Goal: Transaction & Acquisition: Book appointment/travel/reservation

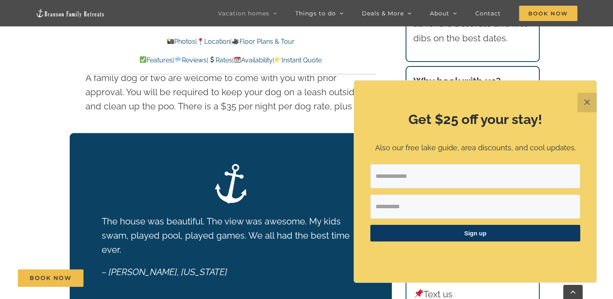
scroll to position [1425, 0]
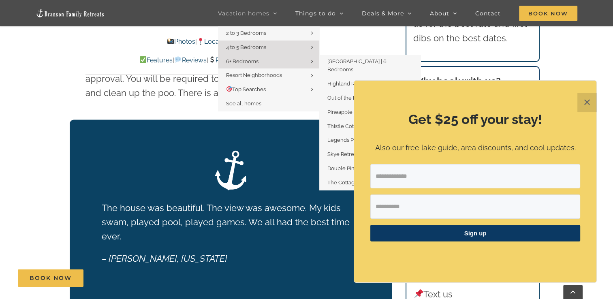
click at [235, 61] on span "6+ Bedrooms" at bounding box center [242, 61] width 32 height 6
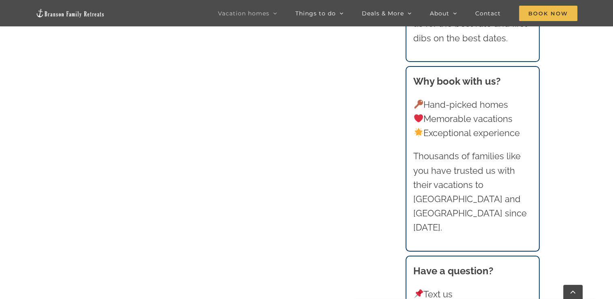
scroll to position [483, 0]
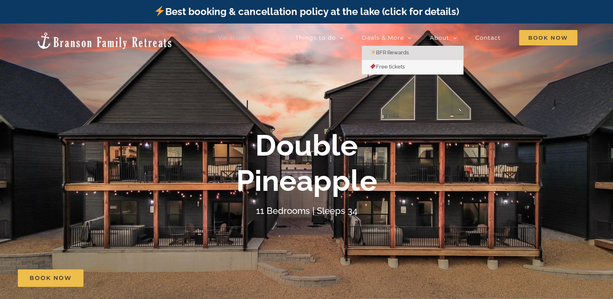
click at [385, 49] on span "BFR Rewards" at bounding box center [389, 52] width 39 height 6
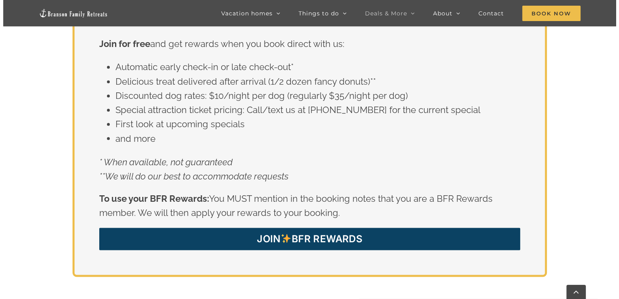
scroll to position [1468, 0]
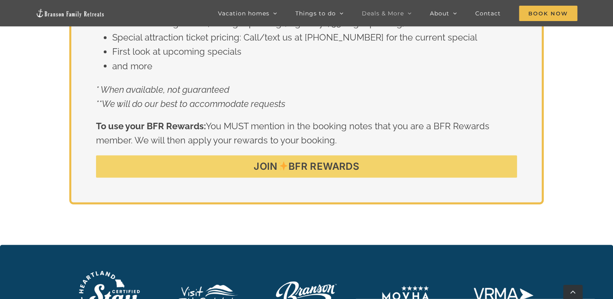
click at [325, 160] on span "JOIN BFR REWARDS" at bounding box center [307, 166] width 106 height 12
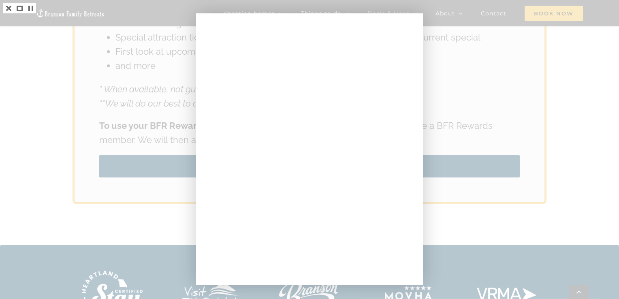
scroll to position [1360, 0]
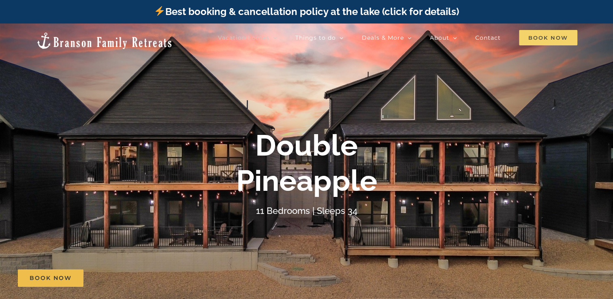
click at [533, 38] on span "Book Now" at bounding box center [548, 37] width 58 height 15
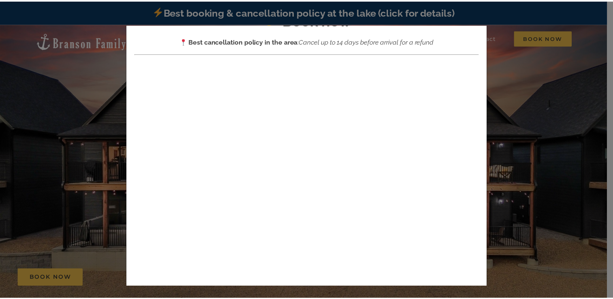
scroll to position [58, 0]
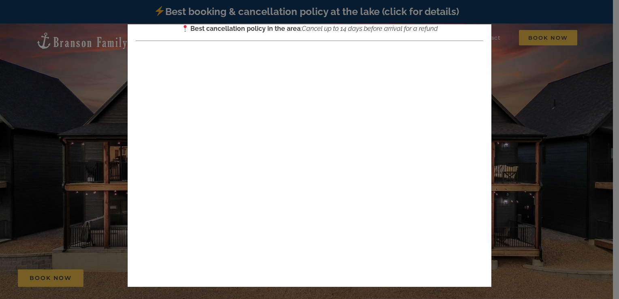
click at [65, 180] on div "× Book now Best cancellation policy in the area : Cancel up to 14 days before a…" at bounding box center [309, 149] width 619 height 299
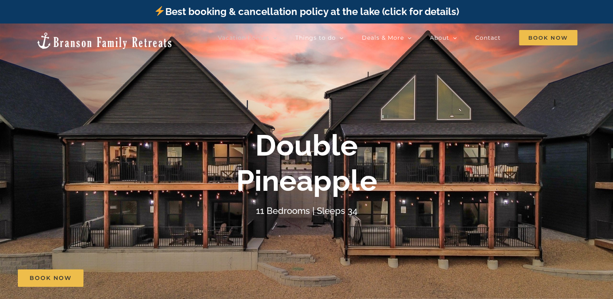
click at [60, 37] on img at bounding box center [104, 41] width 137 height 18
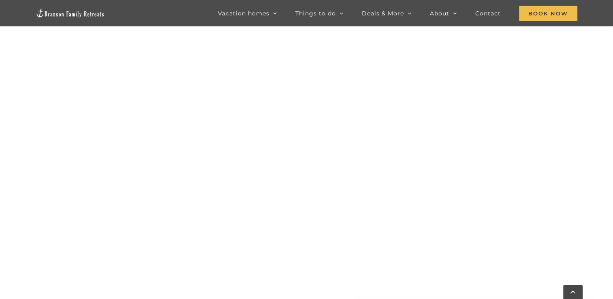
scroll to position [419, 0]
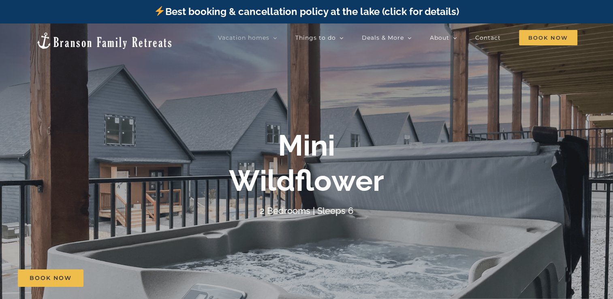
click at [68, 222] on div at bounding box center [306, 172] width 613 height 299
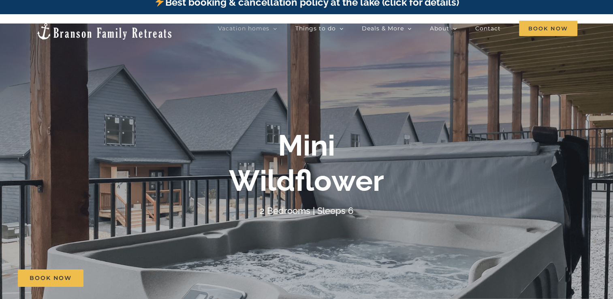
scroll to position [15, 0]
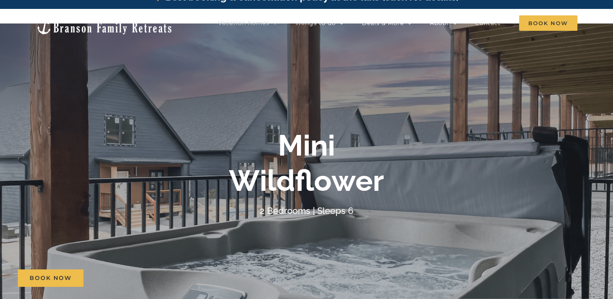
click at [478, 155] on div "Mini Wildflower 2 Bedrooms | Sleeps 6" at bounding box center [306, 173] width 613 height 90
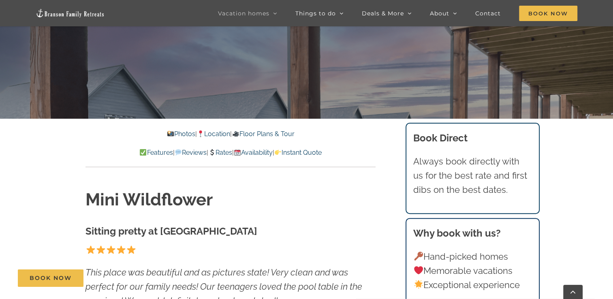
scroll to position [199, 0]
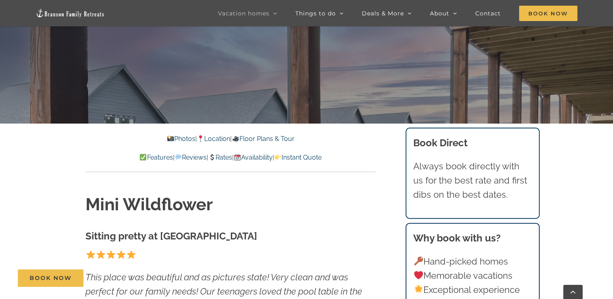
click at [220, 158] on link "Rates" at bounding box center [220, 158] width 24 height 8
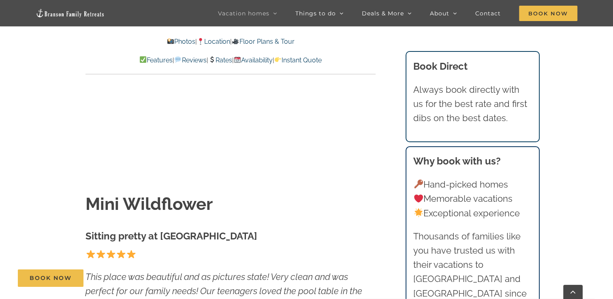
scroll to position [4382, 0]
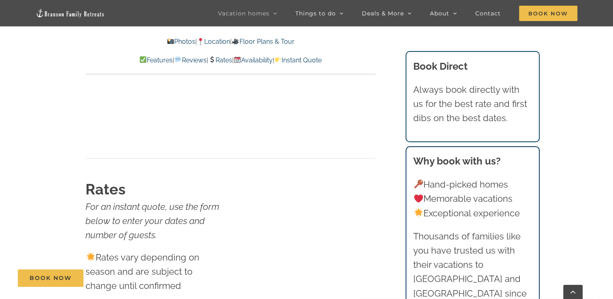
scroll to position [4232, 0]
click at [270, 59] on link "Availability" at bounding box center [253, 60] width 39 height 8
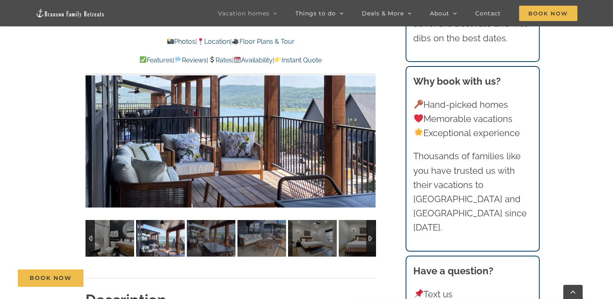
scroll to position [575, 0]
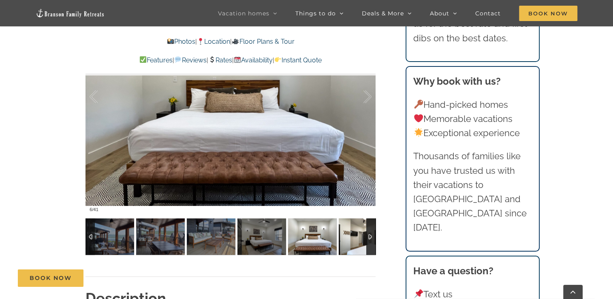
click at [351, 239] on img at bounding box center [363, 236] width 49 height 36
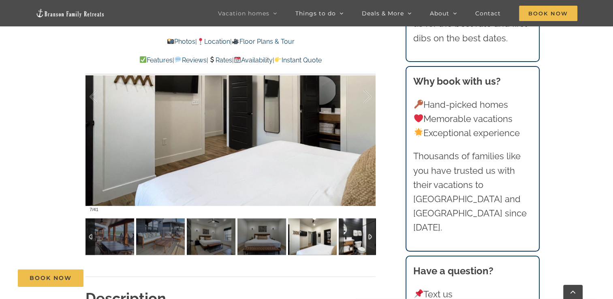
click at [351, 239] on img at bounding box center [363, 236] width 49 height 36
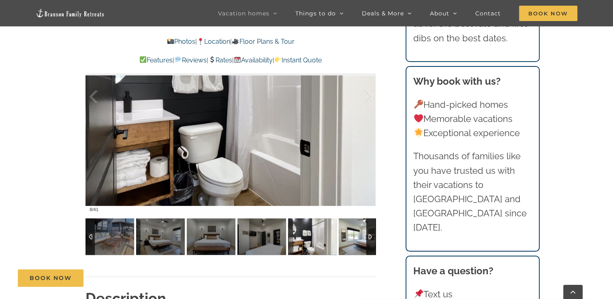
click at [351, 239] on img at bounding box center [363, 236] width 49 height 36
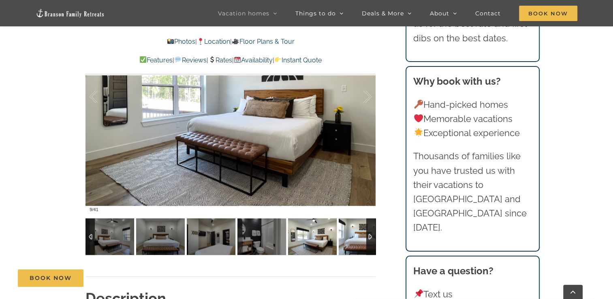
click at [351, 239] on img at bounding box center [363, 236] width 49 height 36
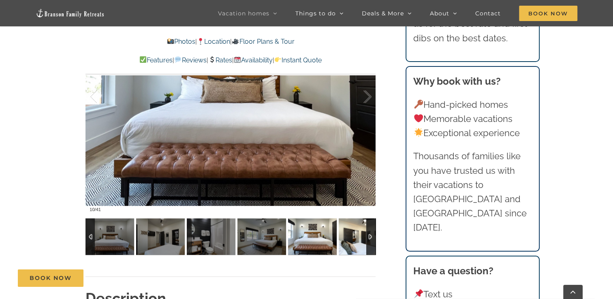
click at [351, 239] on img at bounding box center [363, 236] width 49 height 36
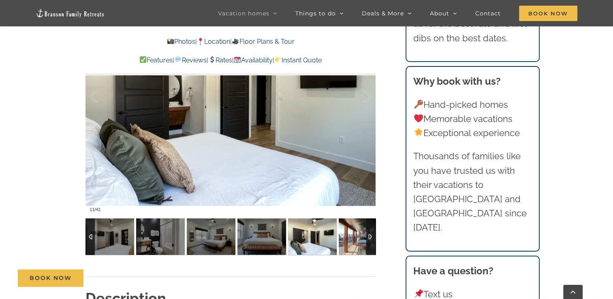
click at [351, 239] on img at bounding box center [363, 236] width 49 height 36
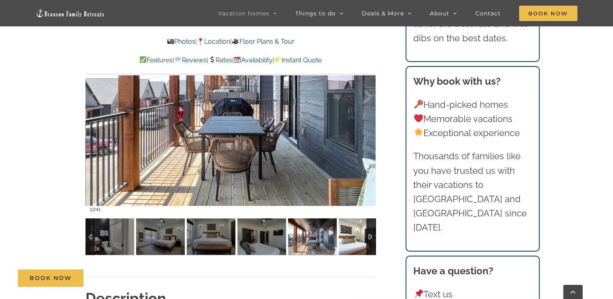
click at [351, 239] on img at bounding box center [363, 236] width 49 height 36
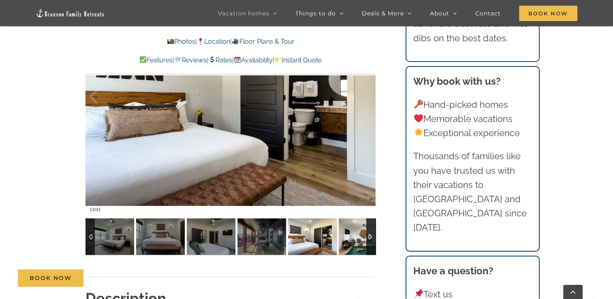
click at [351, 239] on img at bounding box center [363, 236] width 49 height 36
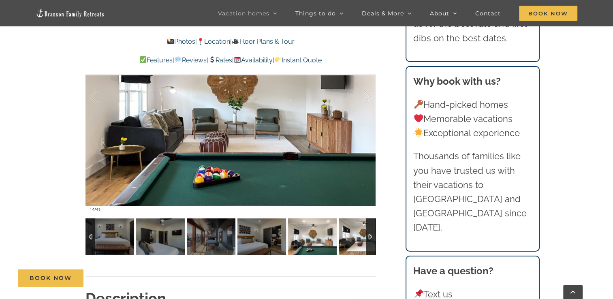
click at [350, 242] on img at bounding box center [363, 236] width 49 height 36
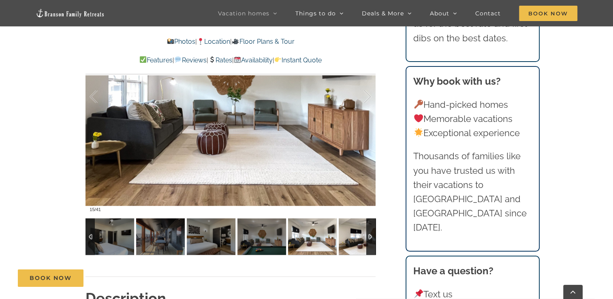
click at [350, 242] on img at bounding box center [363, 236] width 49 height 36
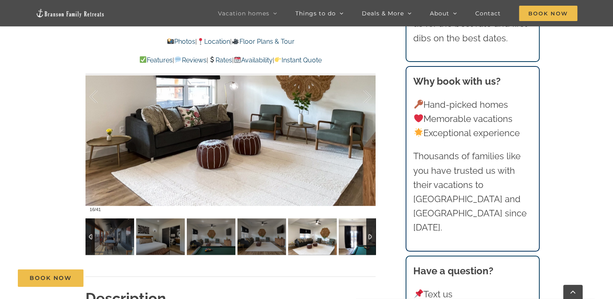
click at [350, 242] on img at bounding box center [363, 236] width 49 height 36
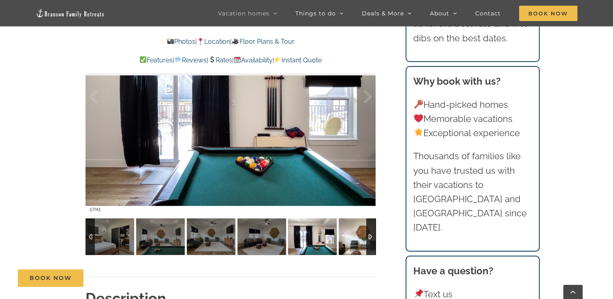
click at [350, 242] on img at bounding box center [363, 236] width 49 height 36
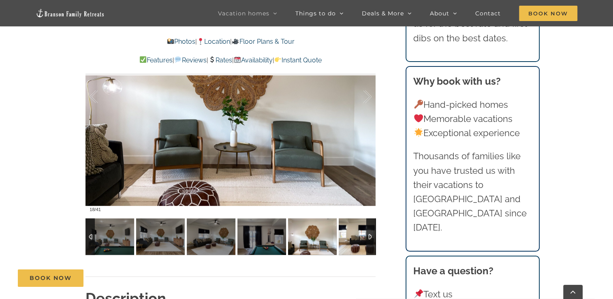
click at [350, 242] on img at bounding box center [363, 236] width 49 height 36
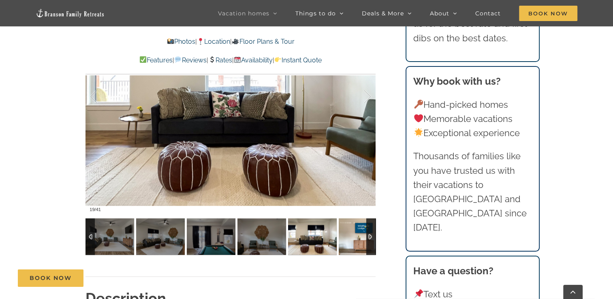
click at [350, 242] on img at bounding box center [363, 236] width 49 height 36
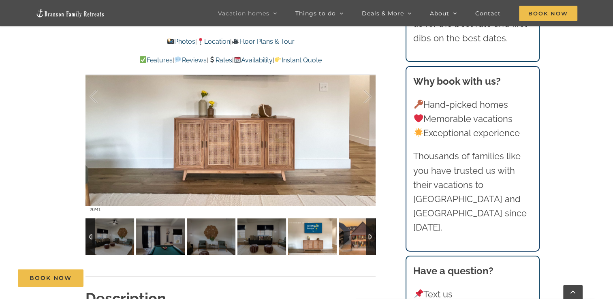
click at [350, 242] on img at bounding box center [363, 236] width 49 height 36
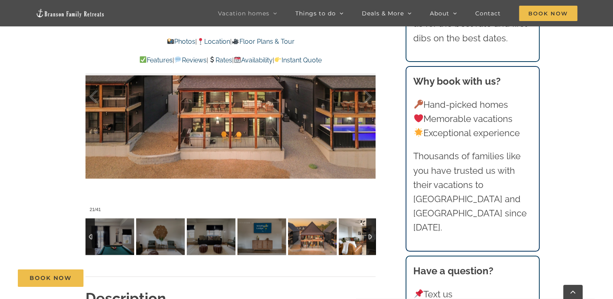
click at [350, 242] on img at bounding box center [363, 236] width 49 height 36
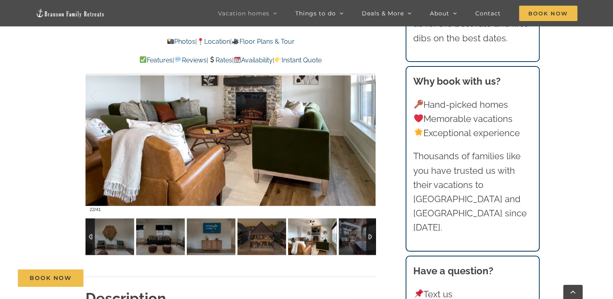
click at [313, 239] on img at bounding box center [312, 236] width 49 height 36
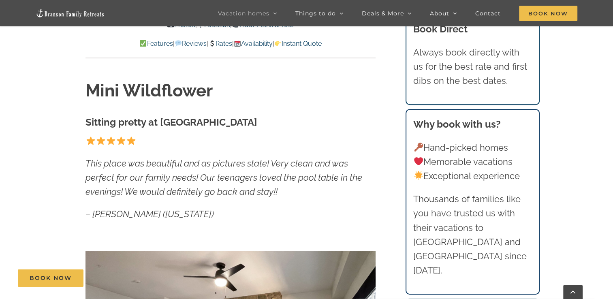
scroll to position [235, 0]
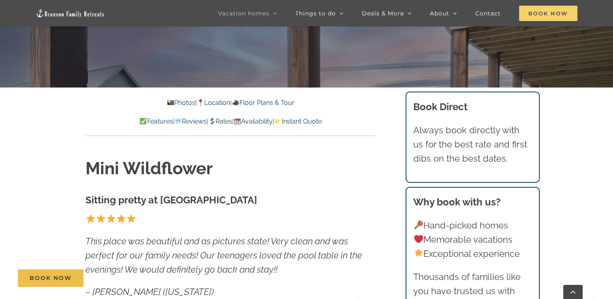
click at [550, 11] on span "Book Now" at bounding box center [548, 13] width 58 height 15
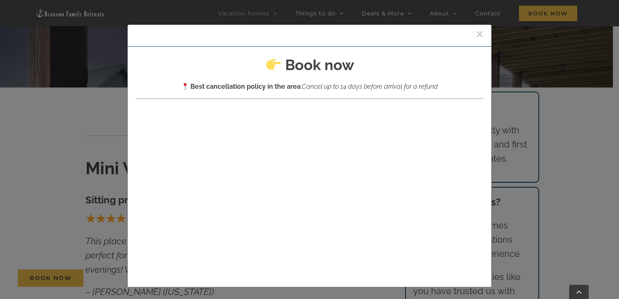
click at [476, 33] on button "×" at bounding box center [479, 34] width 7 height 12
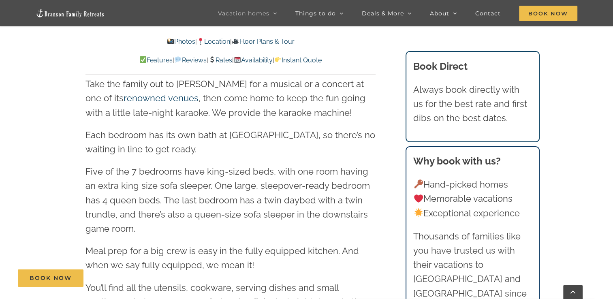
scroll to position [1038, 0]
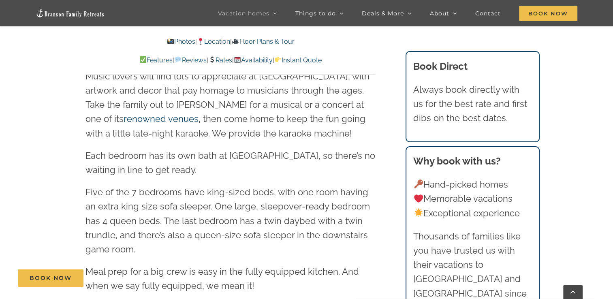
click at [286, 41] on link "Floor Plans & Tour" at bounding box center [263, 42] width 62 height 8
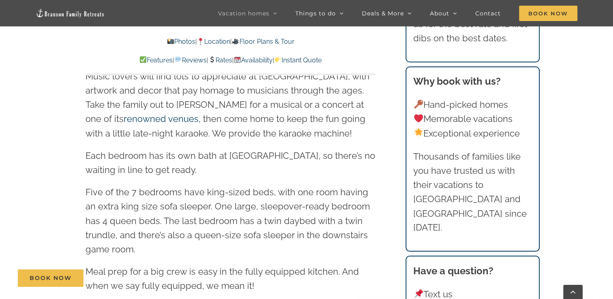
scroll to position [2755, 0]
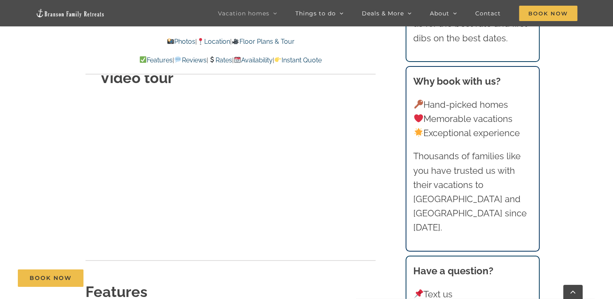
click at [70, 207] on div "Floor plans Video tour" at bounding box center [231, 130] width 322 height 231
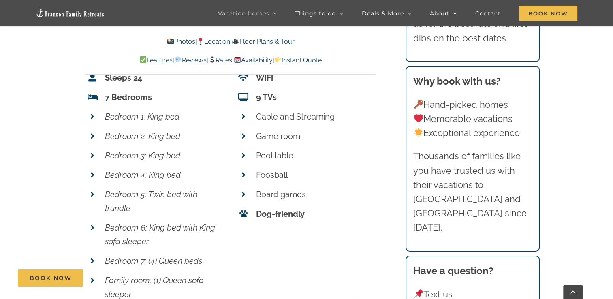
scroll to position [3013, 0]
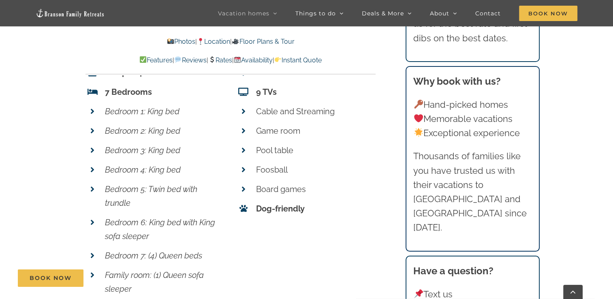
scroll to position [3028, 0]
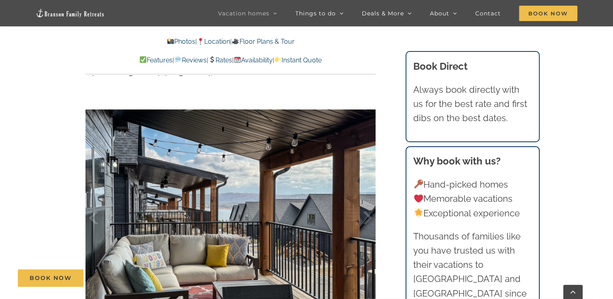
scroll to position [585, 0]
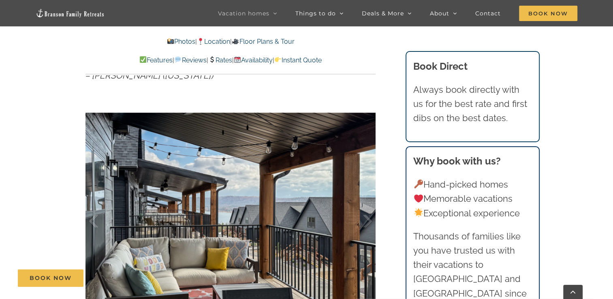
click at [271, 44] on link "Floor Plans & Tour" at bounding box center [263, 42] width 62 height 8
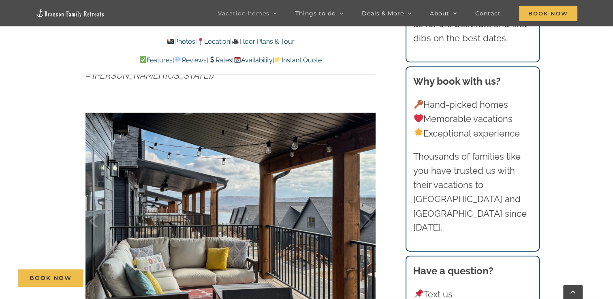
scroll to position [2621, 0]
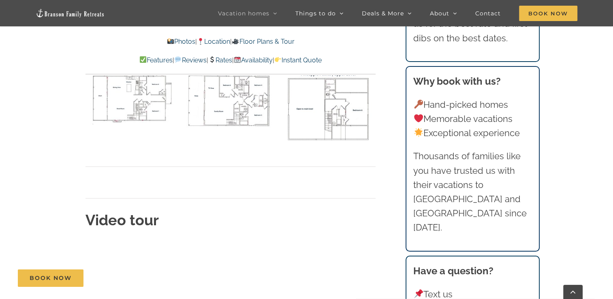
click at [52, 211] on main "Pineapple Pointe at Table Rock Lake | Branson Family Retreats tyann.vhb@gmail.c…" at bounding box center [306, 290] width 613 height 5178
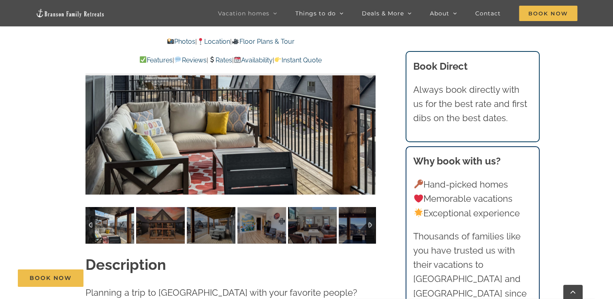
scroll to position [720, 0]
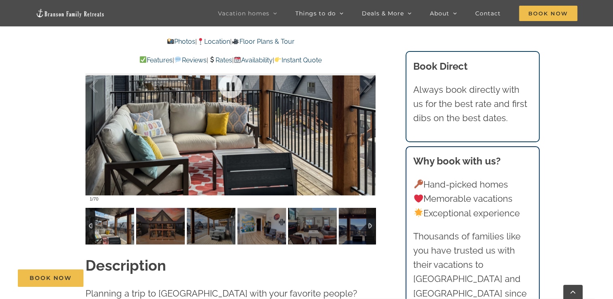
click at [282, 136] on div at bounding box center [230, 86] width 290 height 238
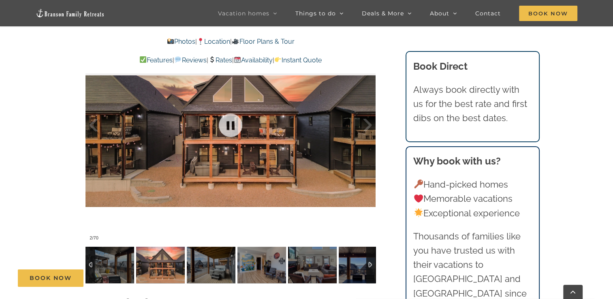
scroll to position [676, 0]
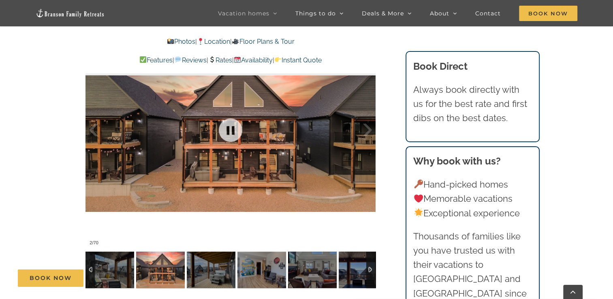
click at [183, 157] on div at bounding box center [230, 130] width 290 height 238
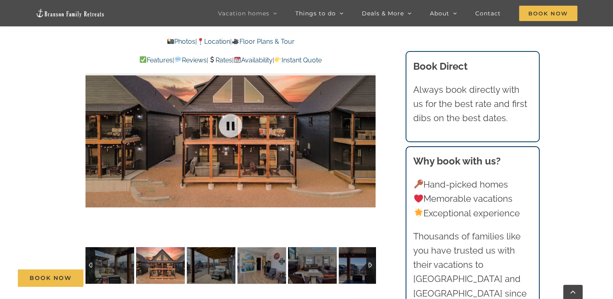
scroll to position [676, 0]
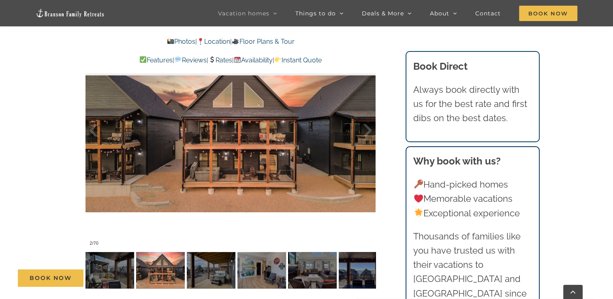
click at [206, 275] on div "Book Now" at bounding box center [312, 277] width 589 height 17
click at [212, 273] on div "Book Now" at bounding box center [312, 277] width 589 height 17
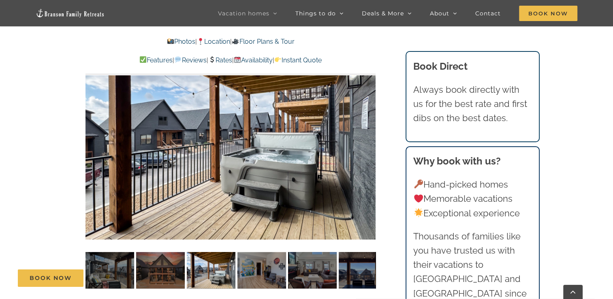
click at [264, 277] on div "Book Now" at bounding box center [312, 277] width 589 height 17
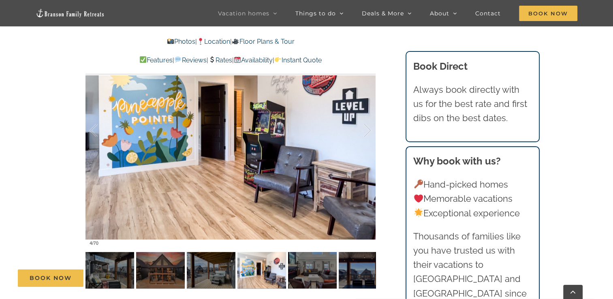
click at [301, 275] on div "Book Now" at bounding box center [312, 277] width 589 height 17
click at [307, 274] on div "Book Now" at bounding box center [312, 277] width 589 height 17
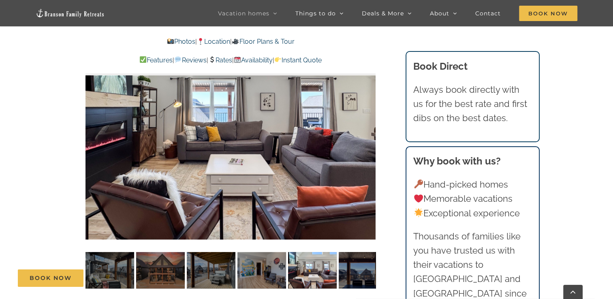
click at [354, 273] on div "Book Now" at bounding box center [312, 277] width 589 height 17
click at [352, 277] on div "Book Now" at bounding box center [312, 277] width 589 height 17
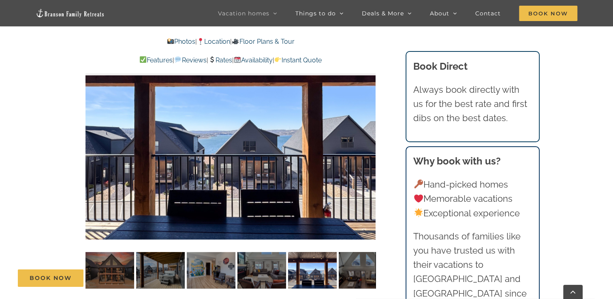
click at [352, 271] on div "Book Now" at bounding box center [312, 277] width 589 height 17
click at [350, 274] on div "Book Now" at bounding box center [312, 277] width 589 height 17
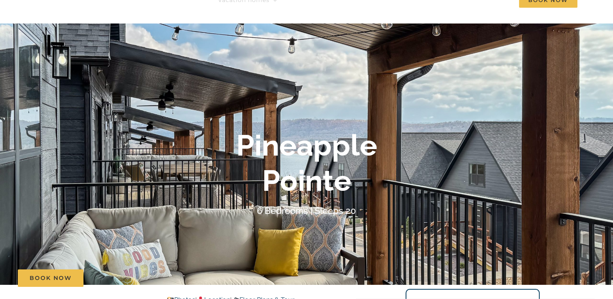
scroll to position [0, 0]
